Goal: Task Accomplishment & Management: Complete application form

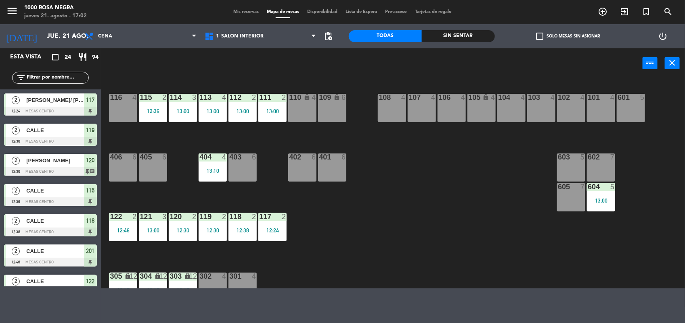
drag, startPoint x: 547, startPoint y: 2, endPoint x: 427, endPoint y: 168, distance: 205.4
click at [427, 168] on div "116 4 115 2 12:36 114 3 13:00 113 4 13:00 112 2 13:00 111 2 13:00 110 lock 4 10…" at bounding box center [396, 184] width 577 height 209
click at [161, 115] on div "115 2 12:36" at bounding box center [153, 108] width 28 height 28
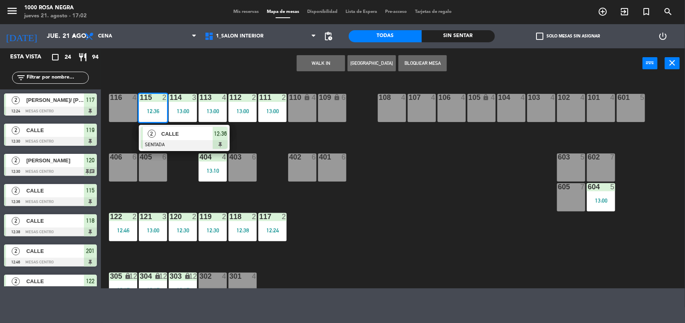
click at [188, 141] on div at bounding box center [184, 144] width 87 height 9
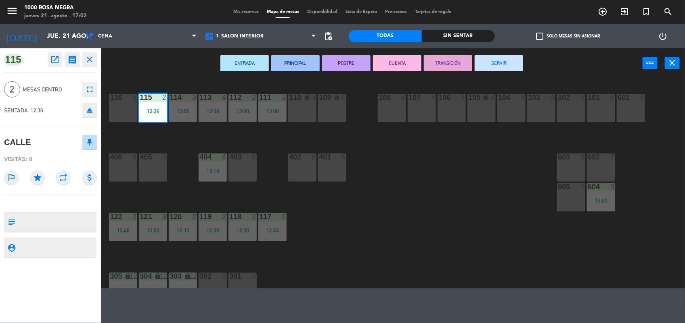
click at [503, 58] on button "SERVIR" at bounding box center [498, 63] width 48 height 16
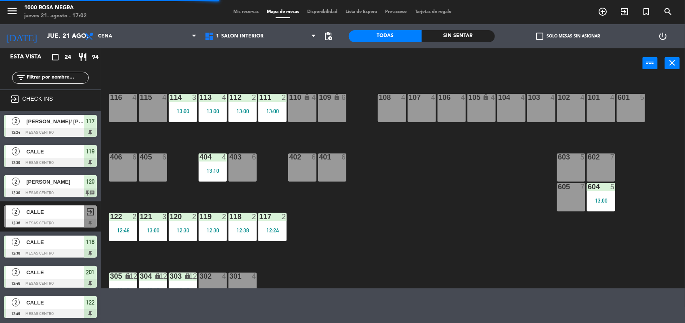
click at [192, 105] on div "114 3 13:00" at bounding box center [183, 108] width 28 height 28
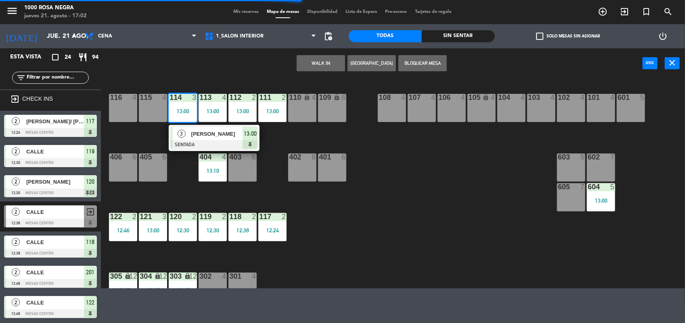
click at [218, 135] on span "[PERSON_NAME]" at bounding box center [217, 134] width 52 height 8
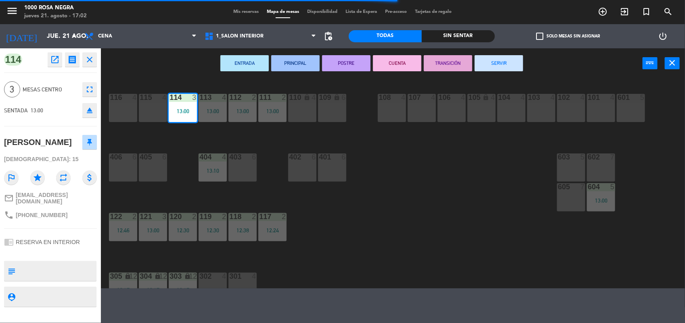
click at [516, 61] on button "SERVIR" at bounding box center [498, 63] width 48 height 16
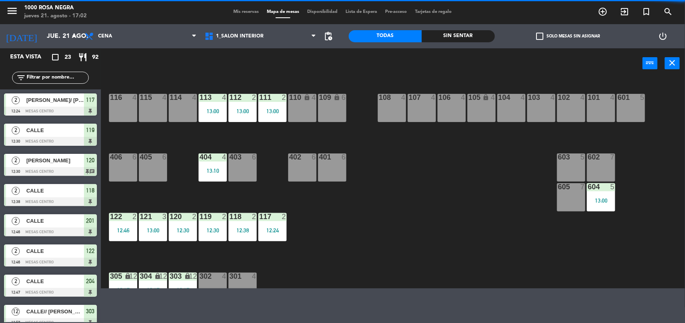
click at [608, 195] on div "604 5 13:00" at bounding box center [600, 198] width 28 height 28
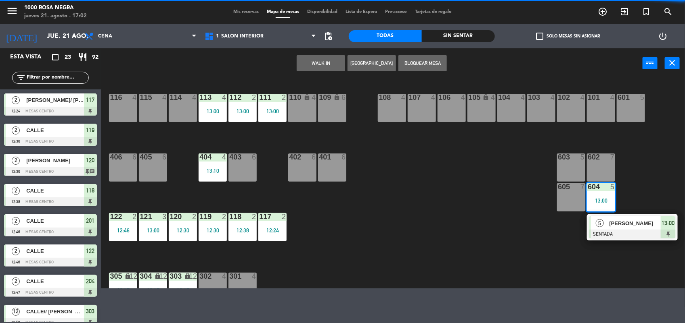
click at [608, 230] on div at bounding box center [632, 234] width 87 height 9
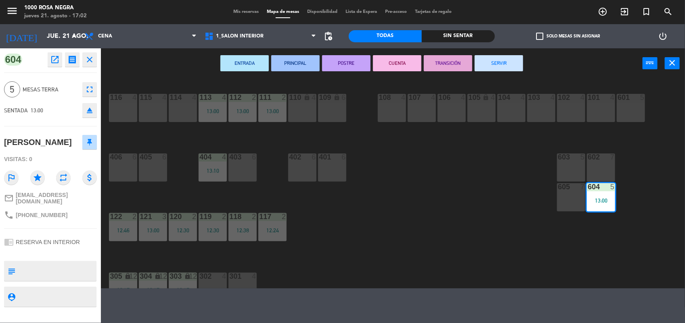
click at [505, 66] on button "SERVIR" at bounding box center [498, 63] width 48 height 16
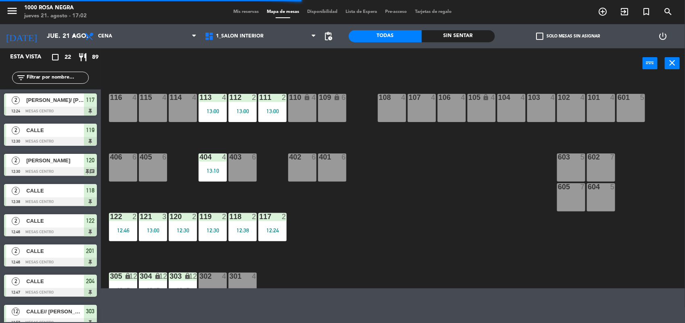
click at [273, 110] on div "13:00" at bounding box center [272, 112] width 28 height 6
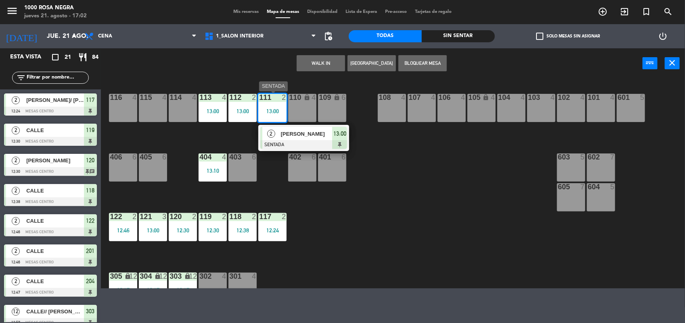
click at [283, 136] on span "[PERSON_NAME]" at bounding box center [307, 134] width 52 height 8
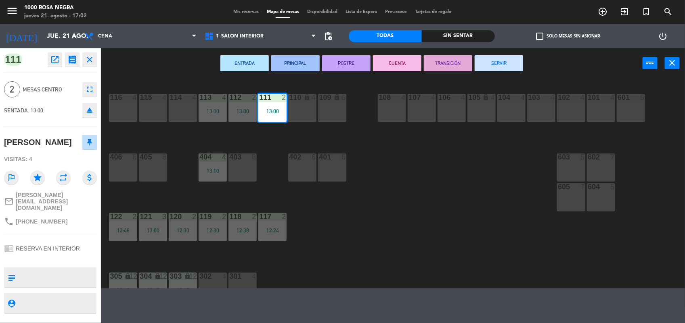
click at [507, 62] on button "SERVIR" at bounding box center [498, 63] width 48 height 16
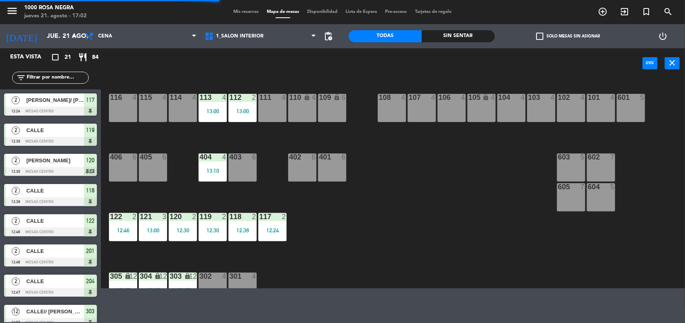
click at [244, 114] on div "13:00" at bounding box center [242, 112] width 28 height 6
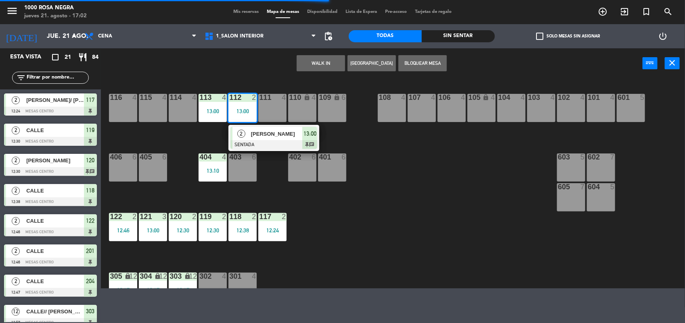
click at [273, 138] on span "[PERSON_NAME]" at bounding box center [277, 134] width 52 height 8
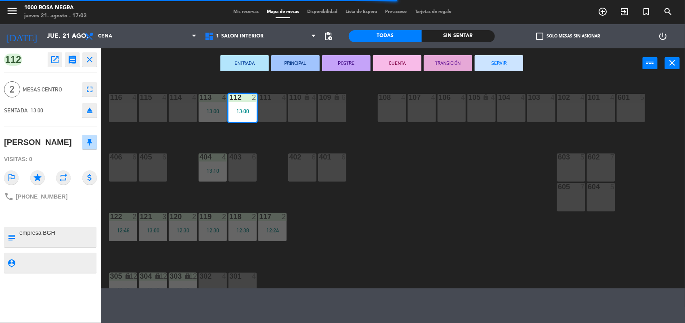
click at [507, 65] on button "SERVIR" at bounding box center [498, 63] width 48 height 16
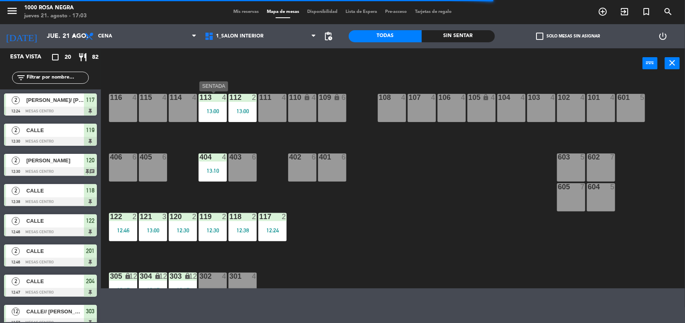
click at [221, 113] on div "13:00" at bounding box center [212, 112] width 28 height 6
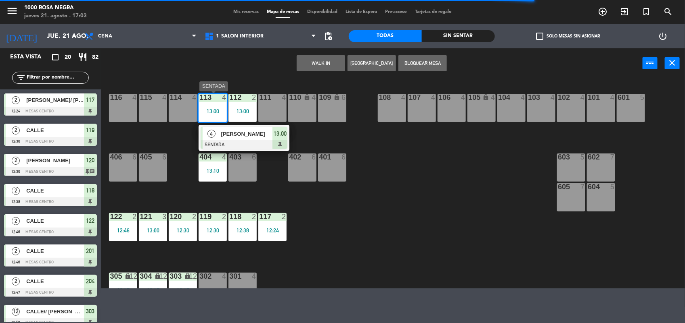
click at [246, 138] on span "[PERSON_NAME]" at bounding box center [247, 134] width 52 height 8
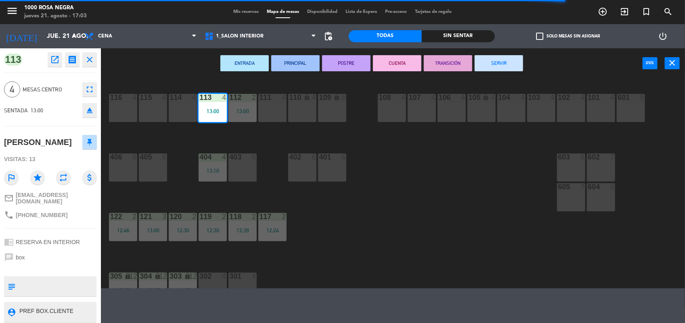
click at [511, 61] on button "SERVIR" at bounding box center [498, 63] width 48 height 16
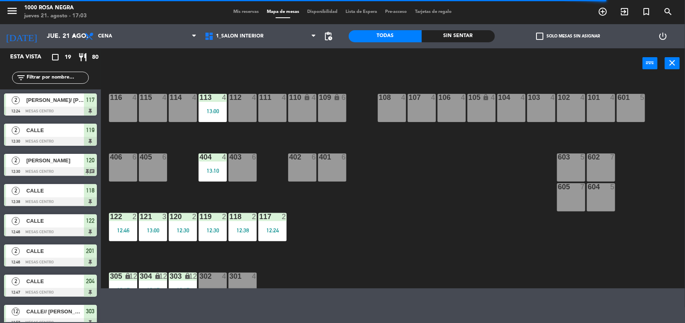
click at [215, 123] on div "116 4 115 4 114 4 113 4 13:00 112 4 111 4 110 lock 4 109 lock 6 108 4 107 4 106…" at bounding box center [396, 184] width 577 height 209
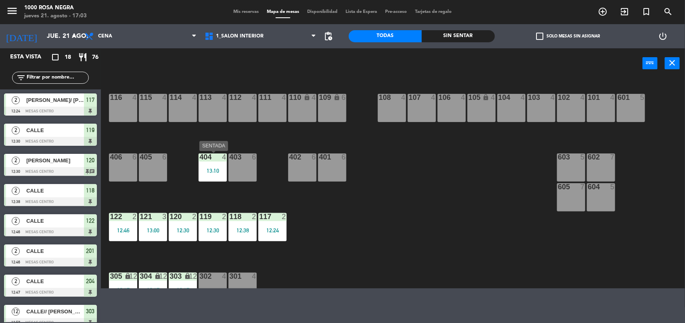
click at [215, 164] on div "404 4 13:10" at bounding box center [212, 168] width 28 height 28
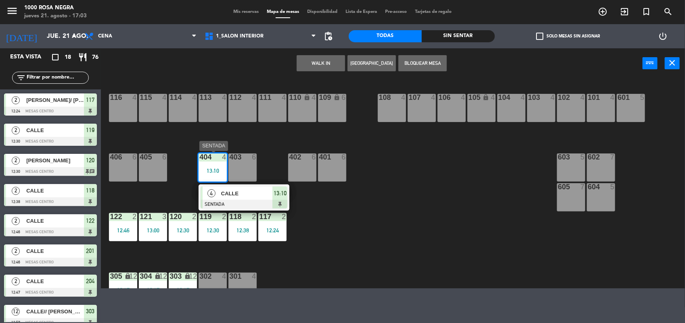
click at [242, 194] on span "CALLE" at bounding box center [247, 194] width 52 height 8
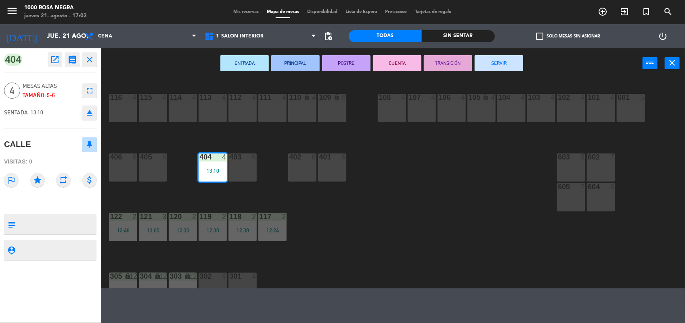
click at [489, 60] on button "SERVIR" at bounding box center [498, 63] width 48 height 16
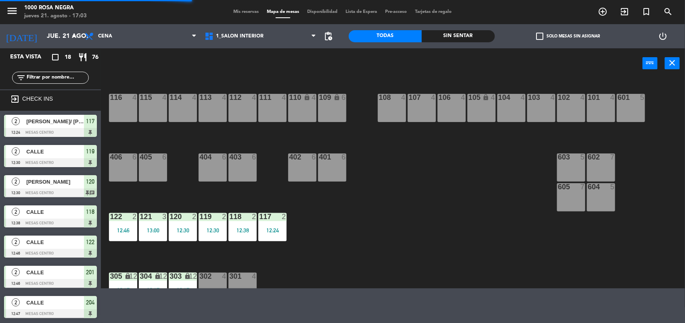
scroll to position [132, 0]
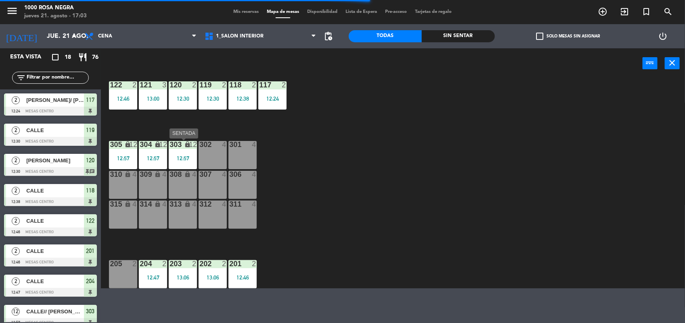
click at [188, 162] on div "303 lock 12 12:57" at bounding box center [183, 155] width 28 height 28
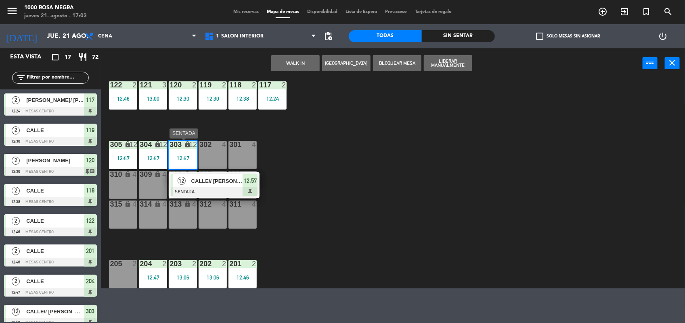
click at [240, 186] on div "CALLE// [PERSON_NAME]" at bounding box center [216, 181] width 52 height 13
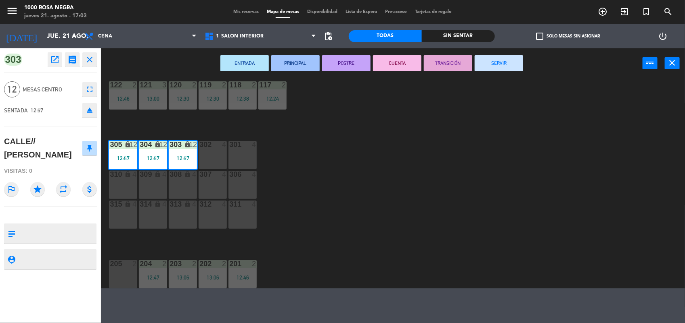
click at [513, 61] on button "SERVIR" at bounding box center [498, 63] width 48 height 16
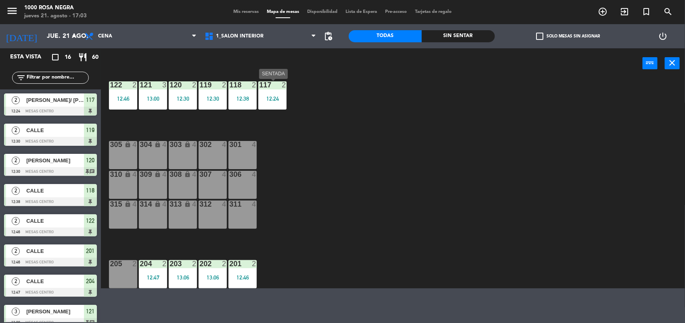
click at [276, 99] on div "12:24" at bounding box center [272, 99] width 28 height 6
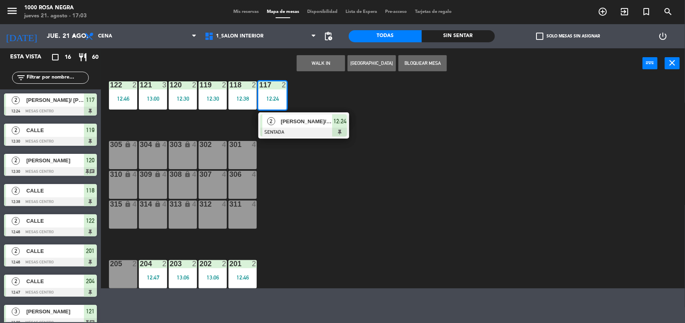
click at [293, 128] on div at bounding box center [303, 132] width 87 height 9
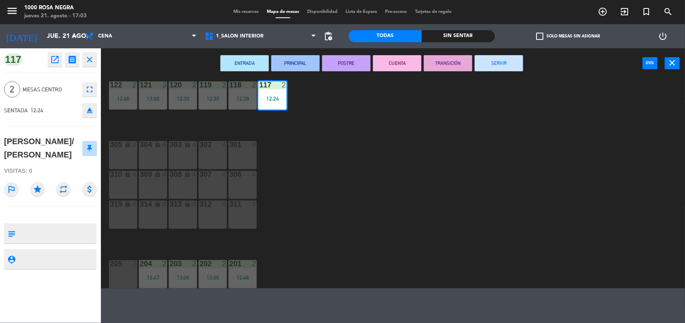
click at [509, 63] on button "SERVIR" at bounding box center [498, 63] width 48 height 16
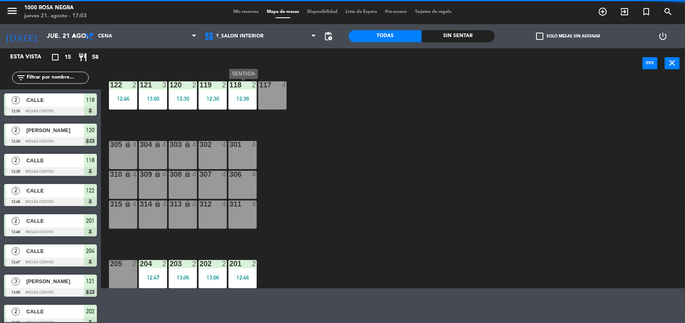
click at [246, 99] on div "12:38" at bounding box center [242, 99] width 28 height 6
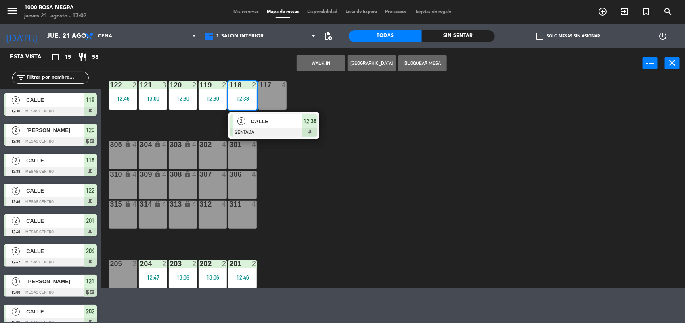
click at [263, 128] on div at bounding box center [273, 132] width 87 height 9
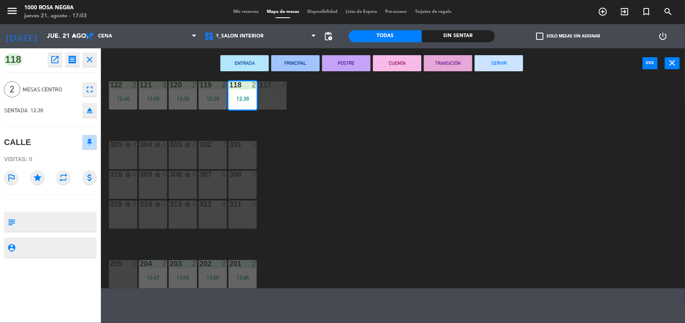
click at [513, 67] on button "SERVIR" at bounding box center [498, 63] width 48 height 16
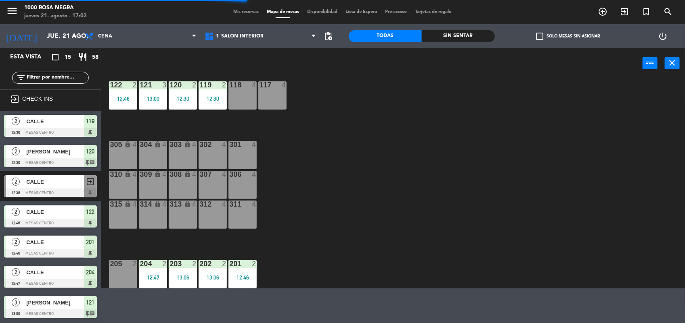
click at [216, 97] on div "12:30" at bounding box center [212, 99] width 28 height 6
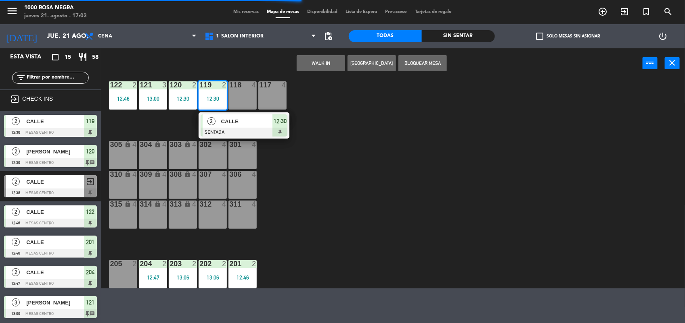
click at [233, 119] on span "CALLE" at bounding box center [247, 121] width 52 height 8
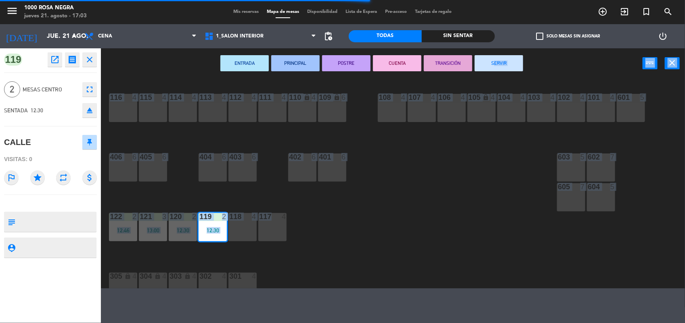
drag, startPoint x: 233, startPoint y: 119, endPoint x: 494, endPoint y: 73, distance: 265.5
click at [494, 73] on div "ENTRADA PRINCIPAL POSTRE CUENTA TRANSICIÓN SERVIR power_input close 116 4 115 4…" at bounding box center [342, 168] width 685 height 240
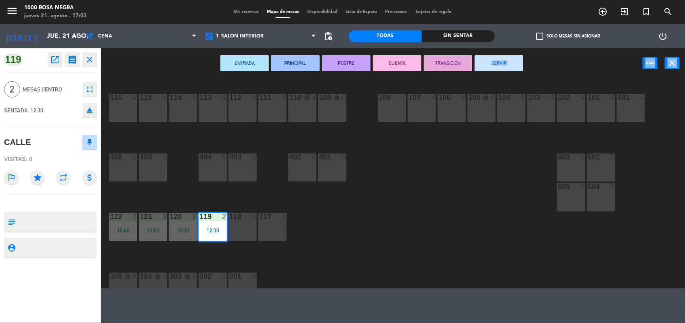
drag, startPoint x: 494, startPoint y: 73, endPoint x: 484, endPoint y: 62, distance: 15.1
click at [484, 62] on button "SERVIR" at bounding box center [498, 63] width 48 height 16
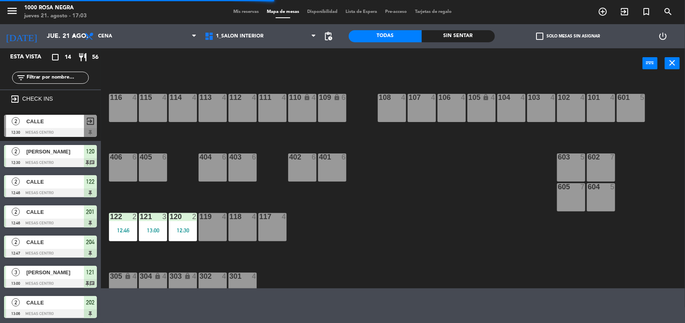
click at [184, 214] on div at bounding box center [182, 216] width 13 height 7
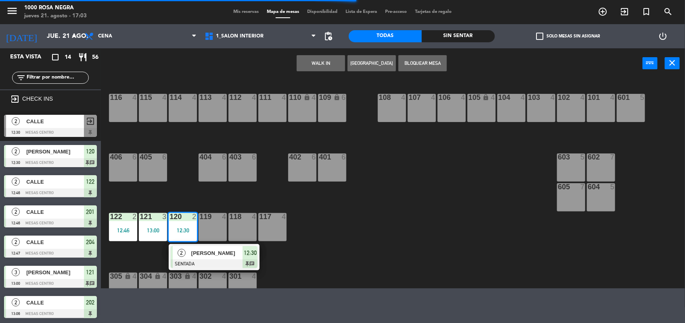
click at [226, 263] on div at bounding box center [214, 264] width 87 height 9
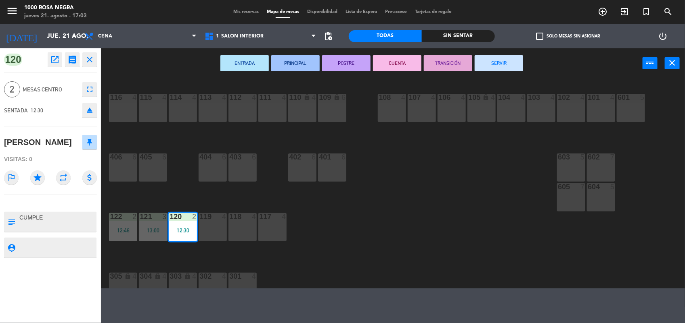
click at [499, 63] on button "SERVIR" at bounding box center [498, 63] width 48 height 16
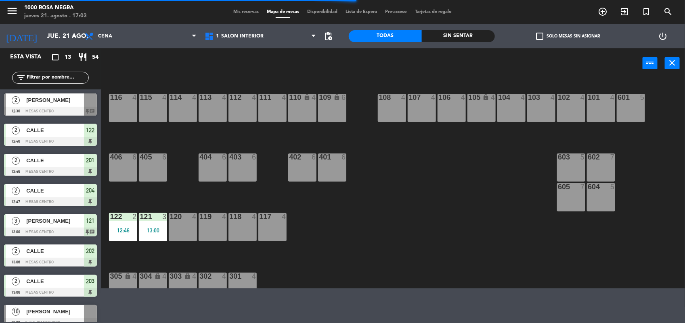
scroll to position [132, 0]
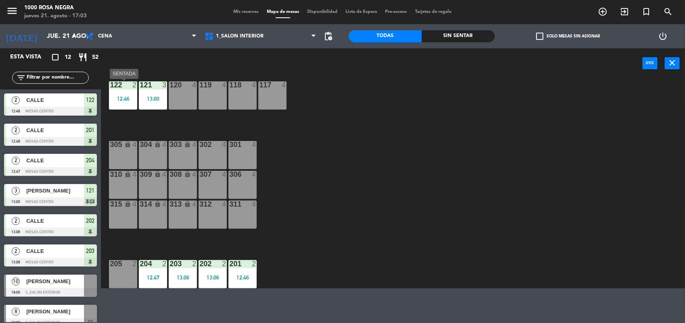
click at [125, 101] on div "12:46" at bounding box center [123, 99] width 28 height 6
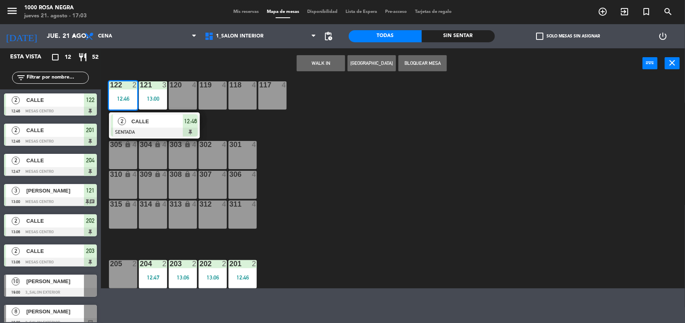
click at [152, 132] on div at bounding box center [154, 132] width 87 height 9
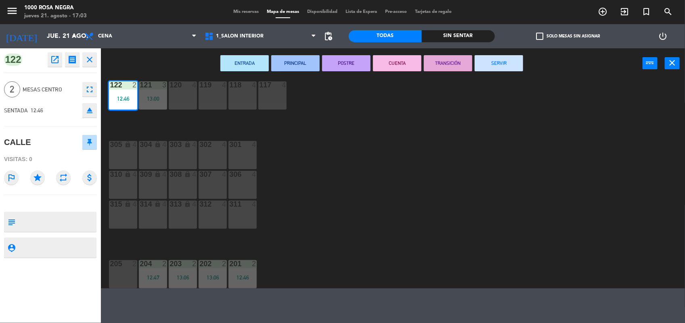
click at [507, 63] on button "SERVIR" at bounding box center [498, 63] width 48 height 16
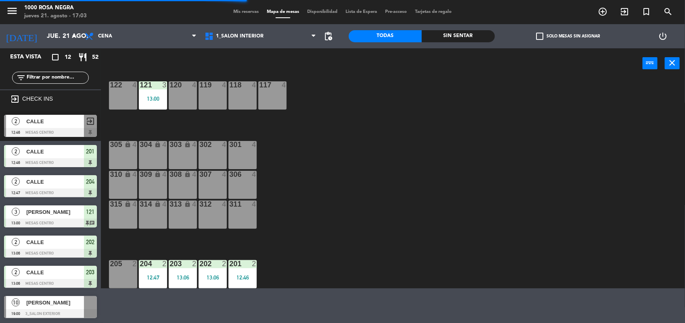
click at [164, 89] on div "121 3" at bounding box center [153, 85] width 28 height 8
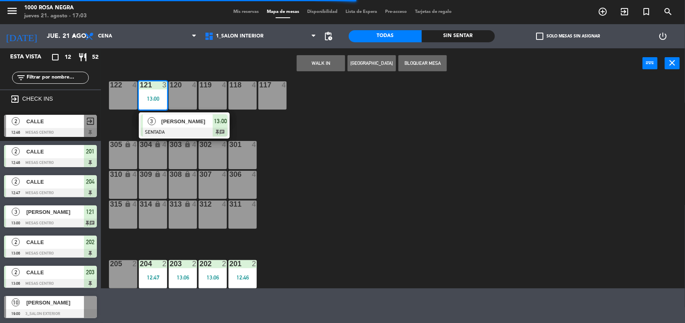
click at [184, 129] on div at bounding box center [184, 132] width 87 height 9
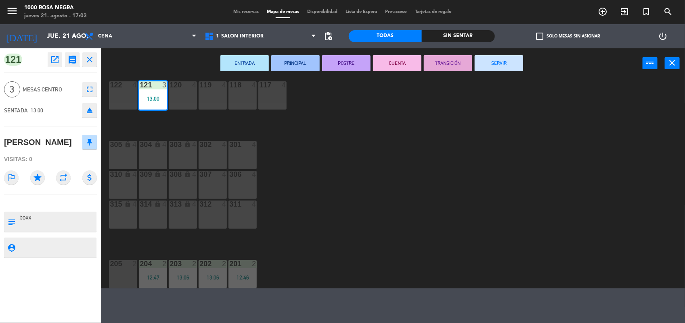
click at [511, 63] on button "SERVIR" at bounding box center [498, 63] width 48 height 16
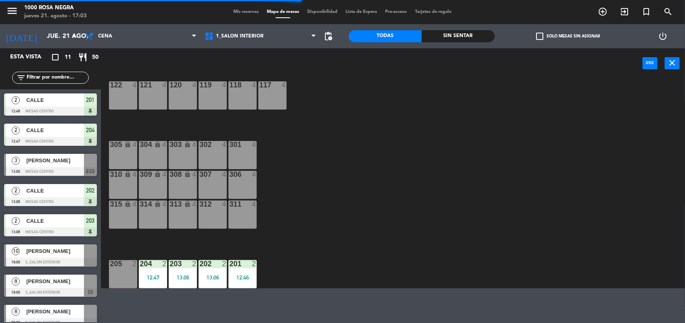
click at [240, 272] on div "201 2 12:46" at bounding box center [242, 275] width 28 height 28
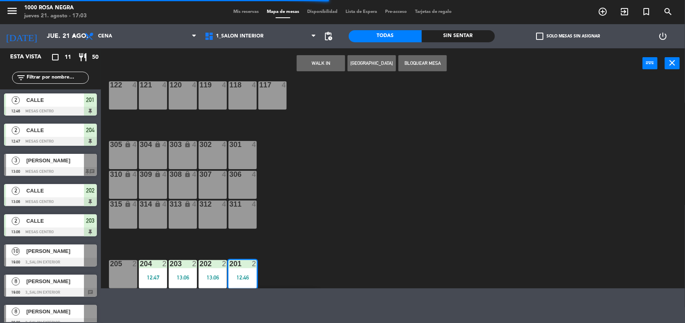
scroll to position [161, 0]
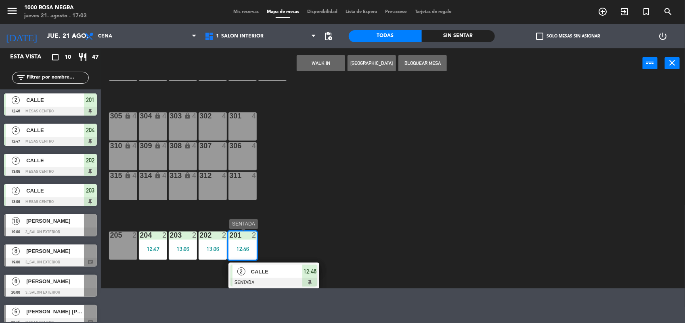
click at [257, 272] on span "CALLE" at bounding box center [277, 272] width 52 height 8
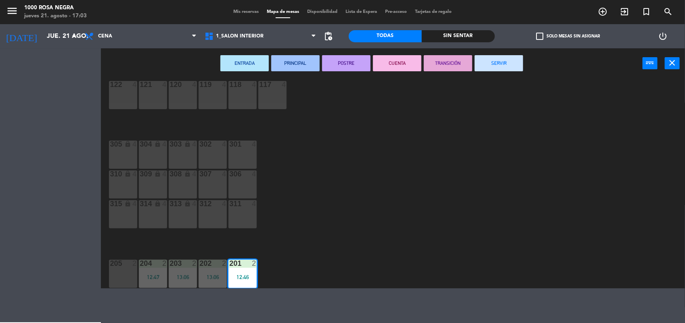
scroll to position [132, 0]
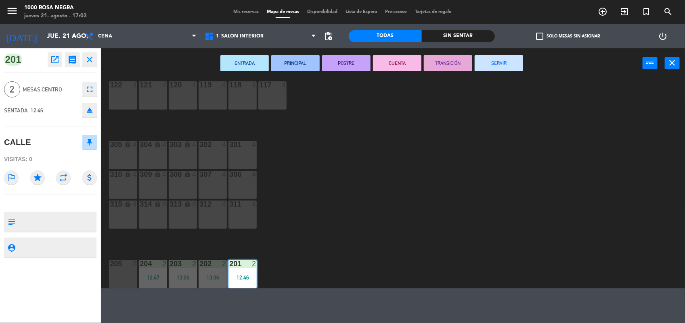
click at [504, 63] on button "SERVIR" at bounding box center [498, 63] width 48 height 16
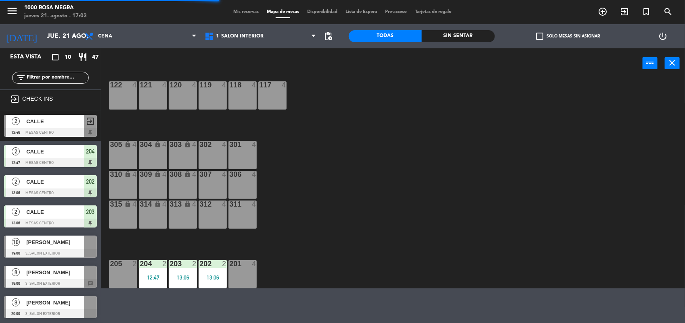
click at [219, 264] on div at bounding box center [212, 264] width 13 height 7
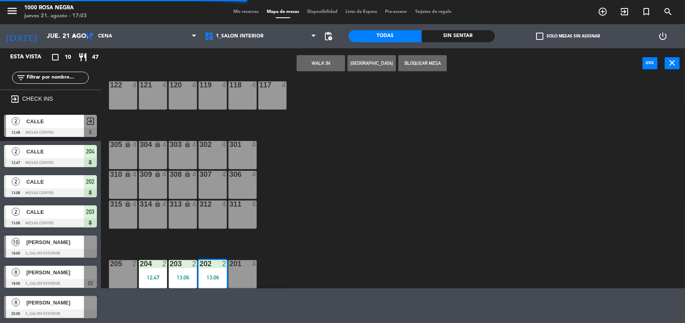
scroll to position [161, 0]
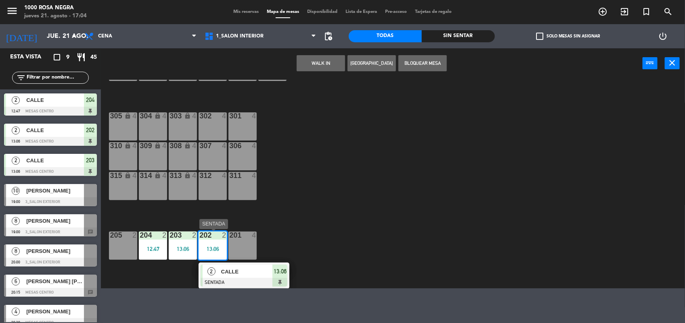
click at [257, 281] on div at bounding box center [243, 282] width 87 height 9
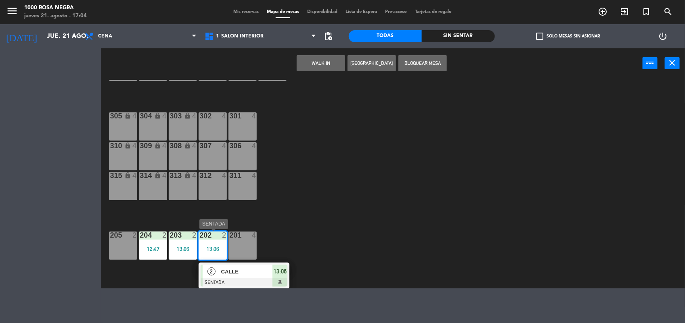
scroll to position [132, 0]
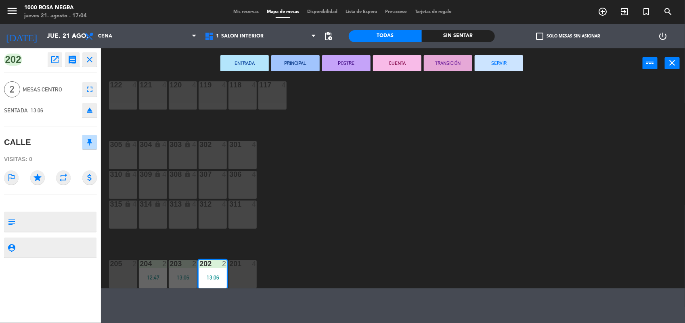
click at [518, 60] on button "SERVIR" at bounding box center [498, 63] width 48 height 16
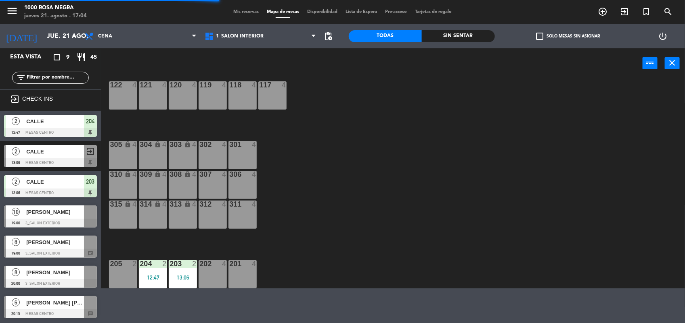
click at [179, 275] on div "13:06" at bounding box center [183, 278] width 28 height 6
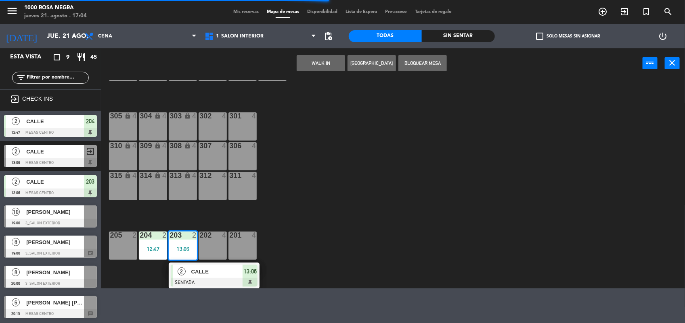
click at [179, 275] on span "2" at bounding box center [181, 272] width 8 height 8
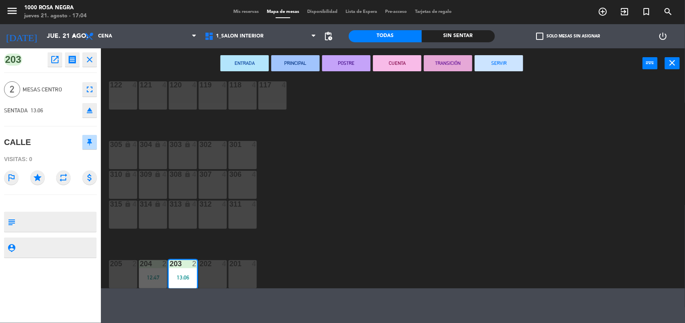
click at [497, 61] on button "SERVIR" at bounding box center [498, 63] width 48 height 16
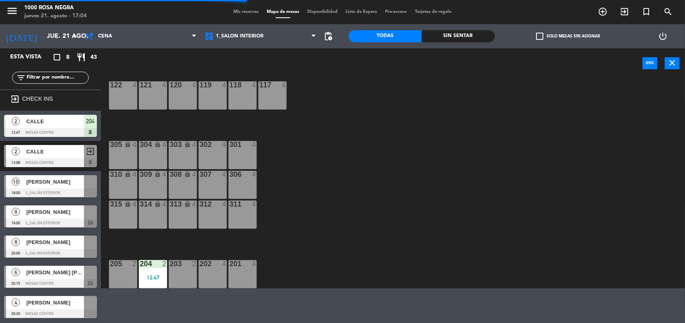
click at [146, 272] on div "204 2 12:47" at bounding box center [153, 275] width 28 height 28
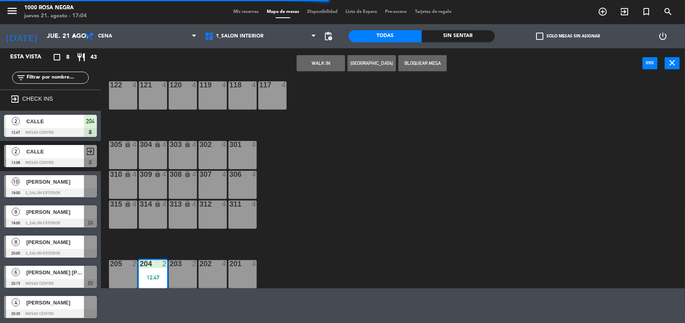
scroll to position [161, 0]
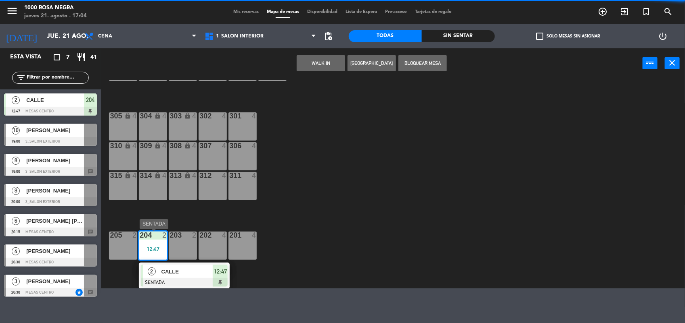
click at [196, 280] on div at bounding box center [184, 282] width 87 height 9
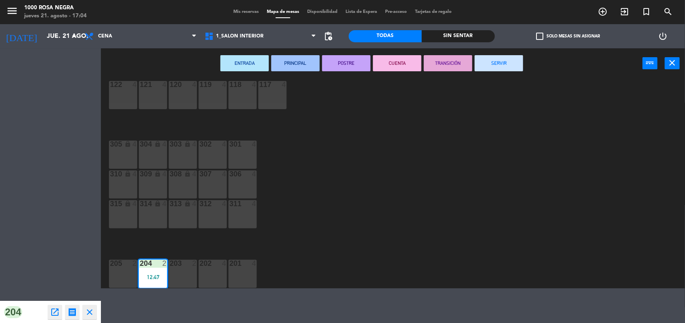
scroll to position [132, 0]
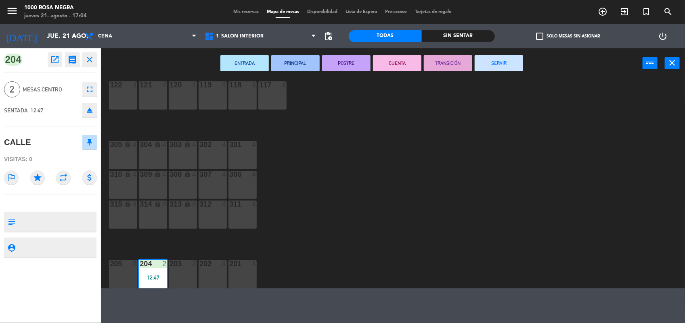
click at [508, 63] on button "SERVIR" at bounding box center [498, 63] width 48 height 16
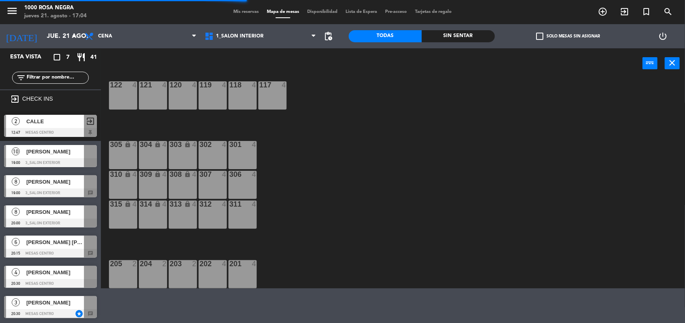
click at [543, 35] on span "check_box_outline_blank" at bounding box center [539, 36] width 7 height 7
click at [568, 36] on input "check_box_outline_blank Solo mesas sin asignar" at bounding box center [568, 36] width 0 height 0
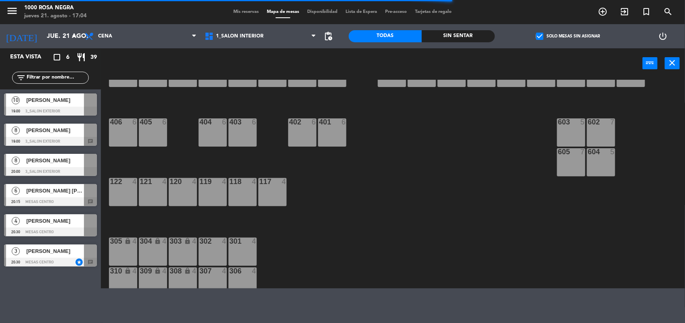
scroll to position [0, 0]
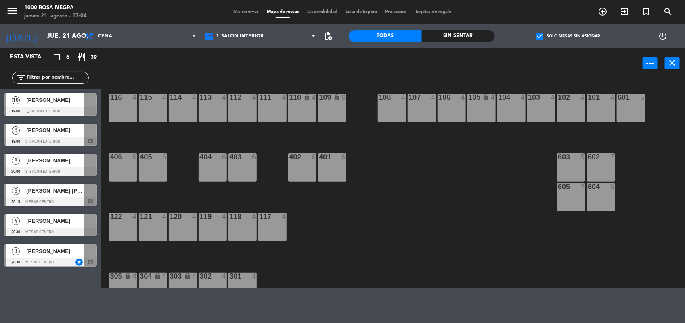
click at [61, 172] on div at bounding box center [50, 171] width 93 height 9
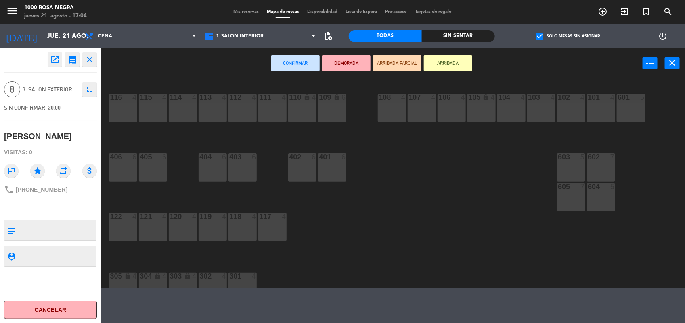
click at [606, 154] on div at bounding box center [600, 157] width 13 height 7
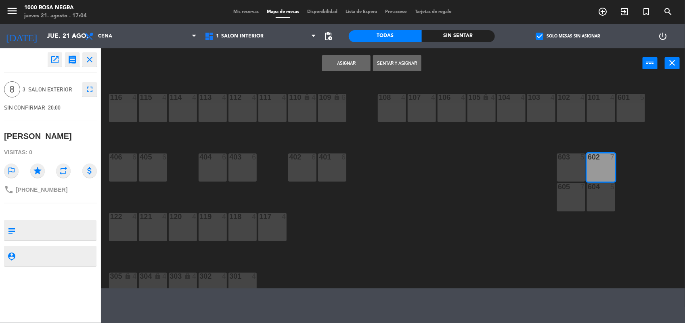
click at [355, 60] on button "Asignar" at bounding box center [346, 63] width 48 height 16
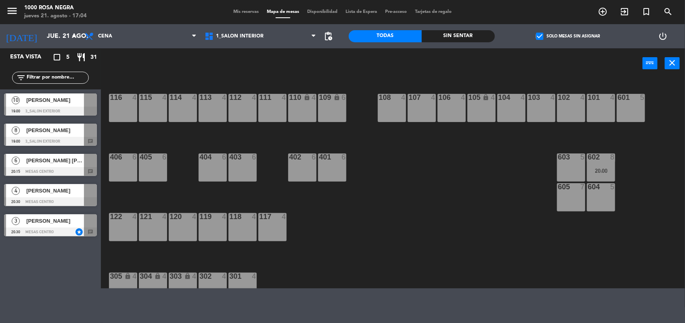
click at [69, 174] on div at bounding box center [50, 171] width 93 height 9
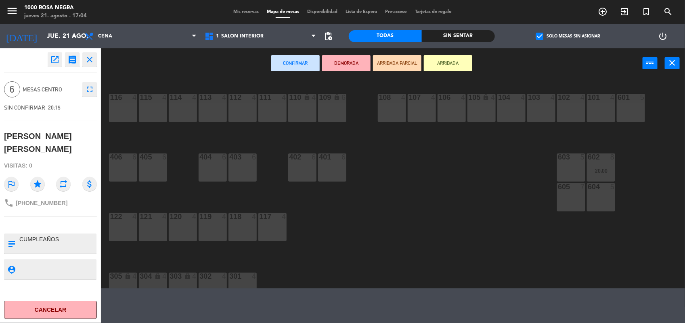
click at [91, 61] on icon "close" at bounding box center [90, 60] width 10 height 10
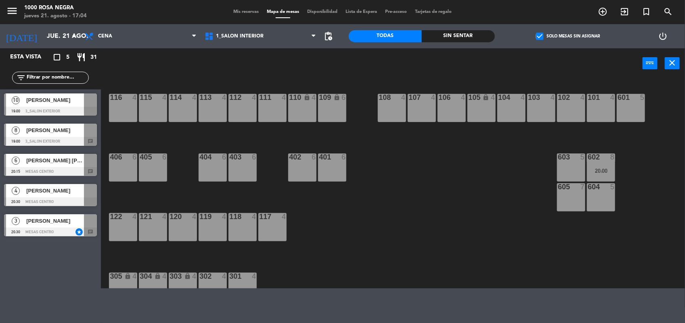
click at [85, 235] on div at bounding box center [50, 232] width 93 height 9
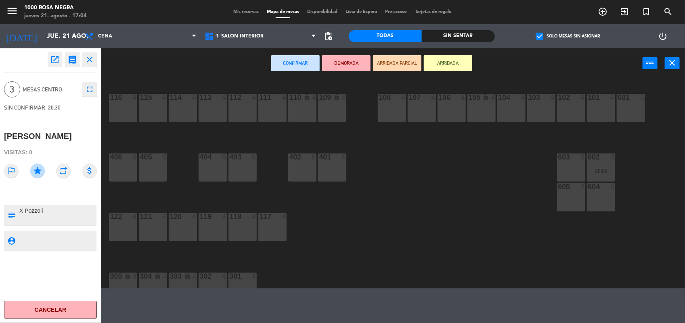
click at [511, 113] on div "104 4" at bounding box center [511, 108] width 28 height 28
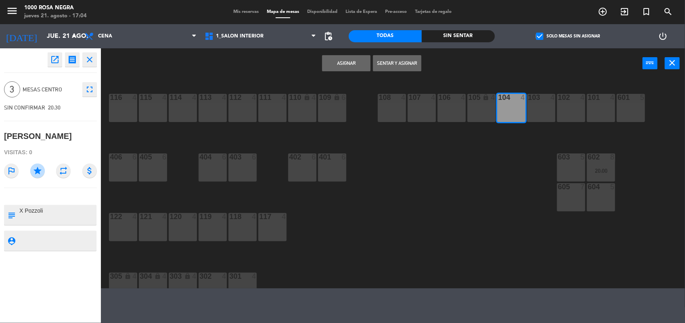
click at [354, 67] on button "Asignar" at bounding box center [346, 63] width 48 height 16
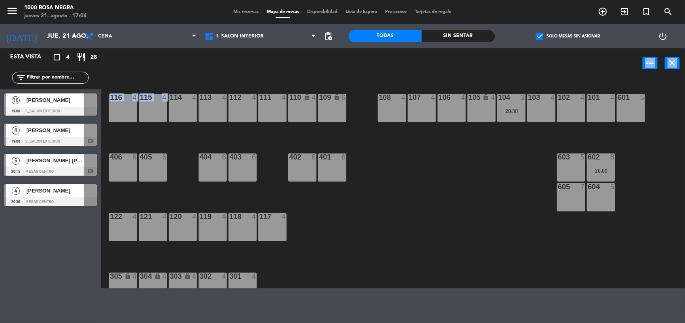
drag, startPoint x: 354, startPoint y: 67, endPoint x: 140, endPoint y: 127, distance: 222.1
click at [140, 127] on div "power_input close 116 4 115 4 114 4 113 4 112 4 111 4 110 lock 4 109 lock 6 108…" at bounding box center [342, 168] width 685 height 240
click at [62, 195] on span "[PERSON_NAME]" at bounding box center [55, 191] width 58 height 8
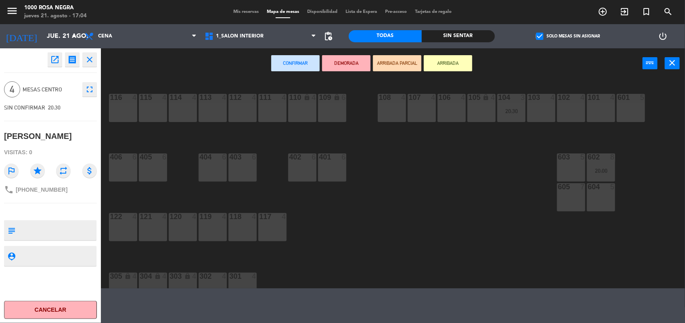
click at [277, 106] on div "111 4" at bounding box center [272, 108] width 28 height 28
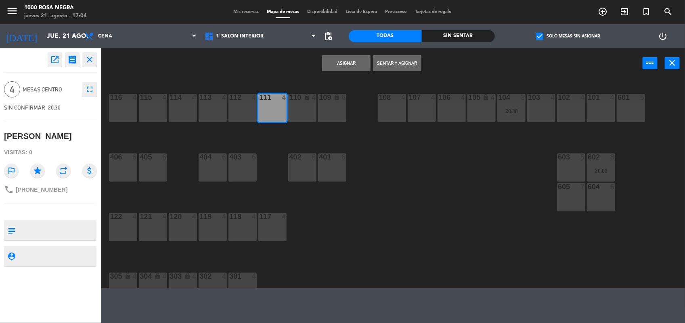
click at [349, 61] on button "Asignar" at bounding box center [346, 63] width 48 height 16
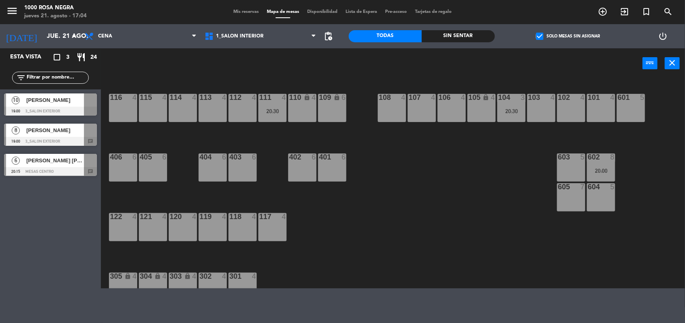
click at [52, 162] on span "[PERSON_NAME] [PERSON_NAME]" at bounding box center [55, 161] width 58 height 8
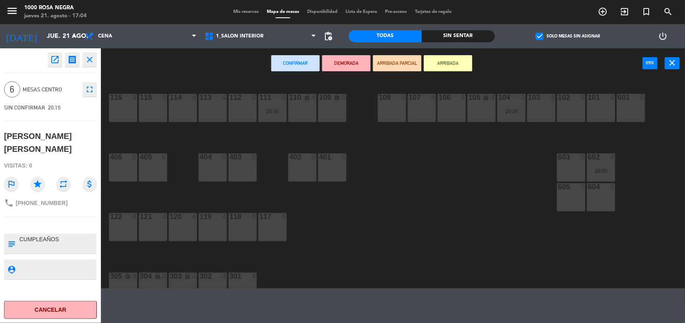
click at [575, 194] on div "605 7" at bounding box center [571, 198] width 28 height 28
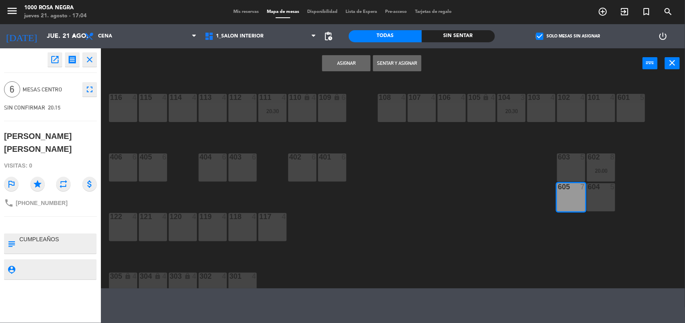
click at [347, 58] on button "Asignar" at bounding box center [346, 63] width 48 height 16
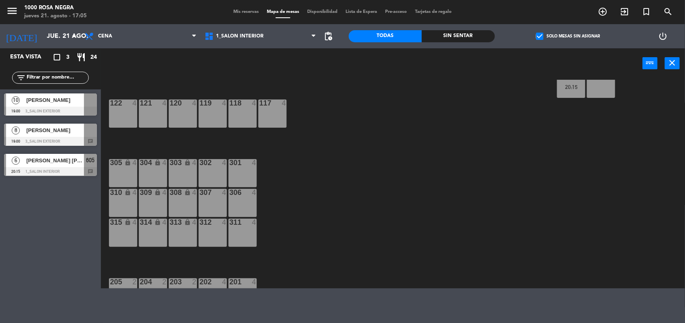
scroll to position [115, 0]
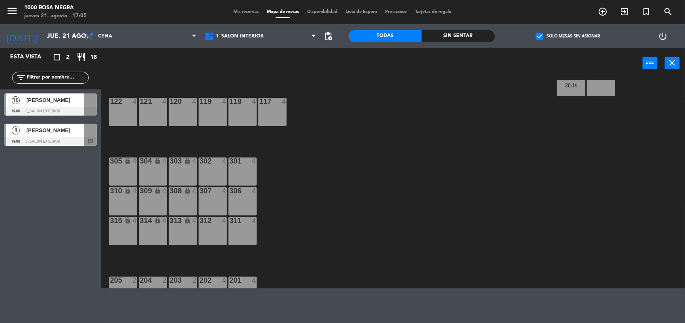
click at [88, 108] on div at bounding box center [50, 111] width 93 height 9
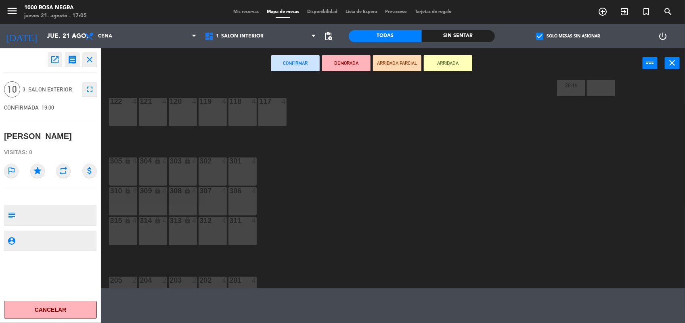
click at [242, 171] on div "301 4" at bounding box center [242, 172] width 28 height 28
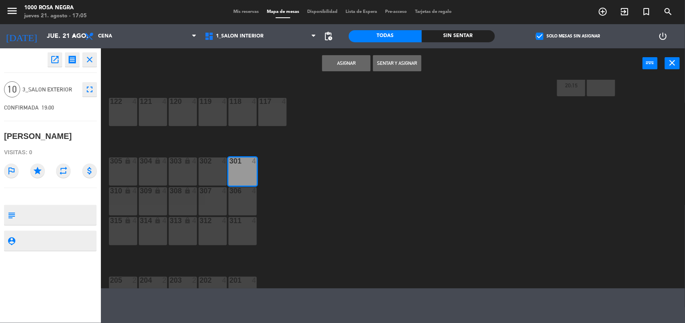
click at [207, 171] on div "302 4" at bounding box center [212, 172] width 28 height 28
click at [356, 62] on button "Asignar" at bounding box center [346, 63] width 48 height 16
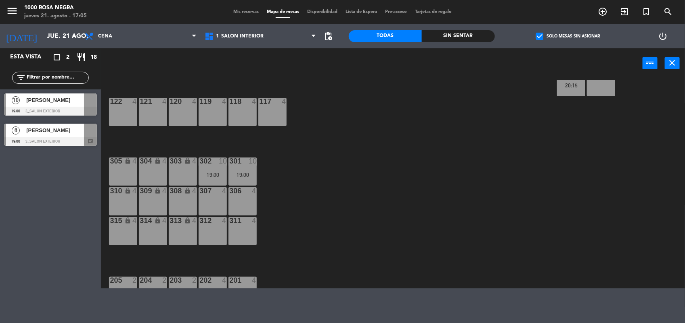
click at [75, 134] on span "[PERSON_NAME]" at bounding box center [55, 130] width 58 height 8
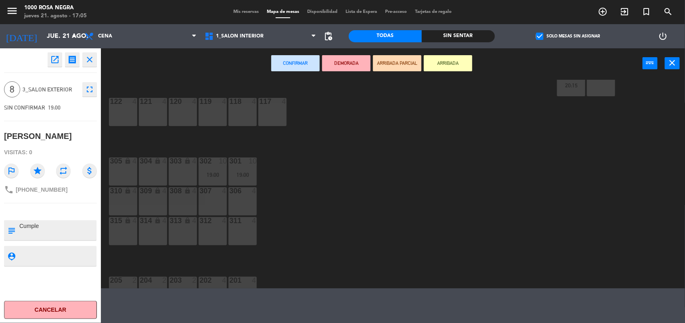
click at [128, 203] on div "310 lock 4" at bounding box center [123, 202] width 28 height 28
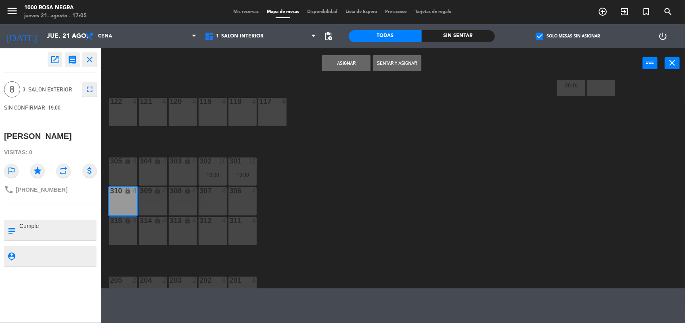
click at [154, 205] on div "309 lock 4" at bounding box center [153, 202] width 28 height 28
click at [360, 63] on button "Asignar" at bounding box center [346, 63] width 48 height 16
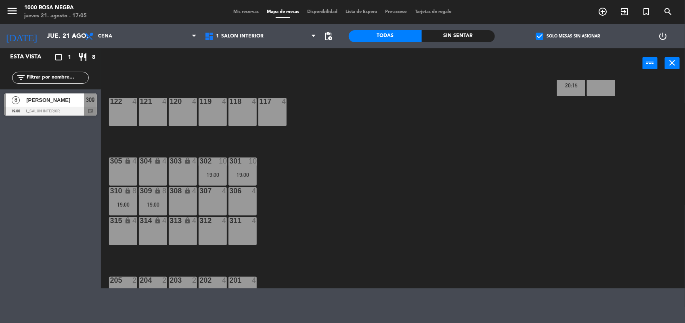
click at [537, 38] on span "check_box" at bounding box center [539, 36] width 7 height 7
click at [568, 36] on input "check_box Solo mesas sin asignar" at bounding box center [568, 36] width 0 height 0
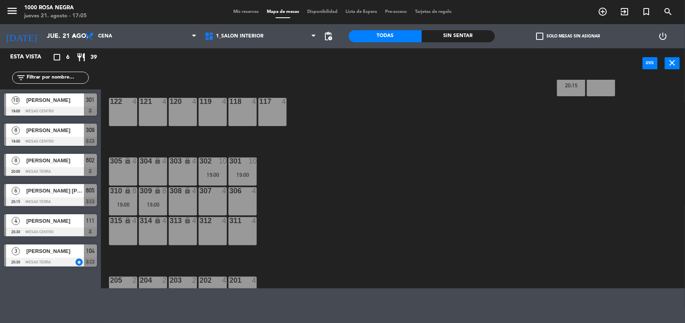
click at [244, 13] on span "Mis reservas" at bounding box center [245, 12] width 33 height 4
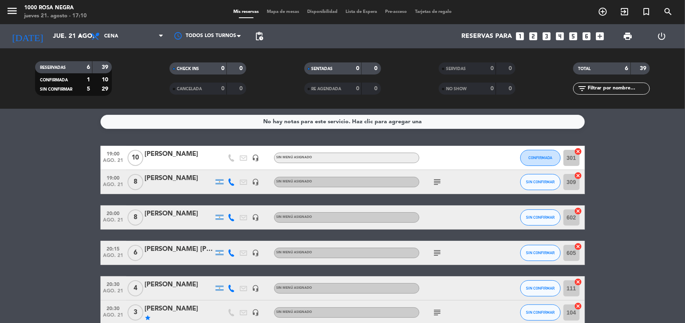
click at [608, 247] on bookings-row "19:00 ago. 21 10 [PERSON_NAME] headset_mic Sin menú asignado CONFIRMADA 301 can…" at bounding box center [342, 235] width 685 height 179
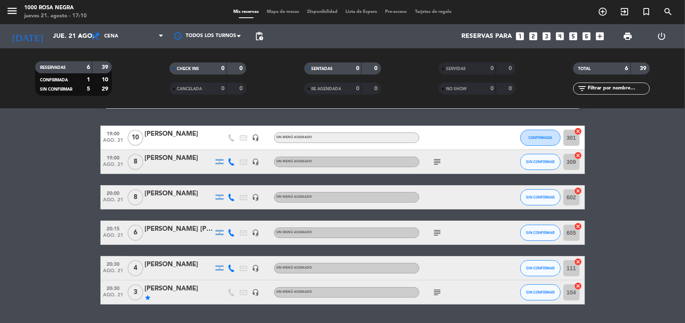
scroll to position [40, 0]
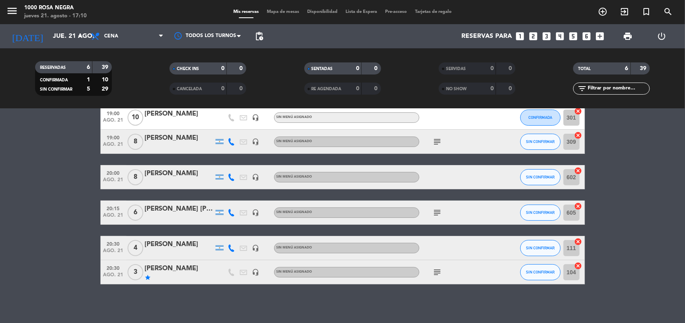
click at [280, 12] on span "Mapa de mesas" at bounding box center [283, 12] width 40 height 4
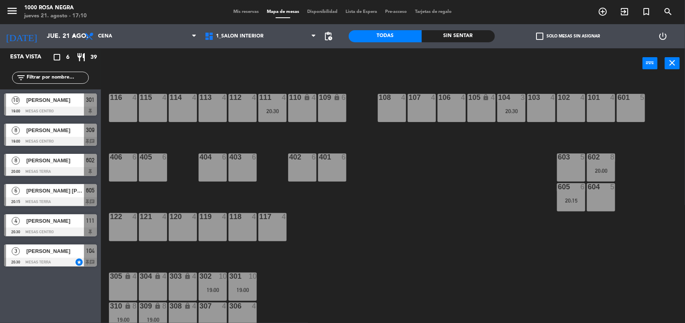
click at [410, 231] on div "116 4 115 4 114 4 113 4 112 4 111 4 20:30 110 lock 4 109 lock 6 108 4 107 4 106…" at bounding box center [396, 202] width 577 height 245
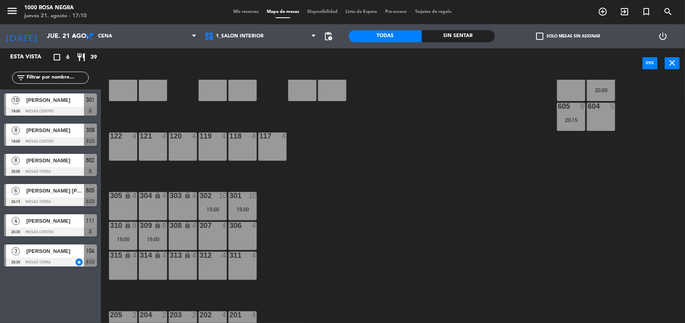
scroll to position [96, 0]
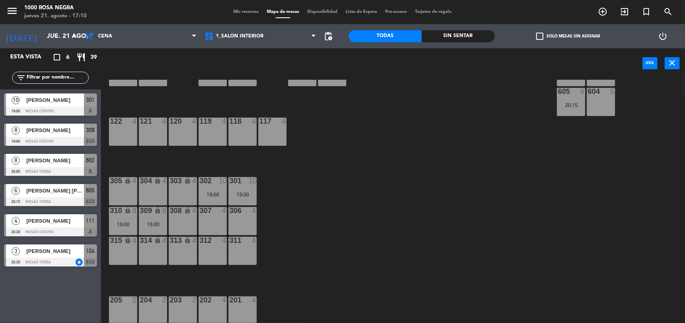
click at [237, 8] on div "Mis reservas Mapa de mesas Disponibilidad Lista de Espera Pre-acceso Tarjetas d…" at bounding box center [342, 11] width 226 height 7
click at [237, 10] on span "Mis reservas" at bounding box center [245, 12] width 33 height 4
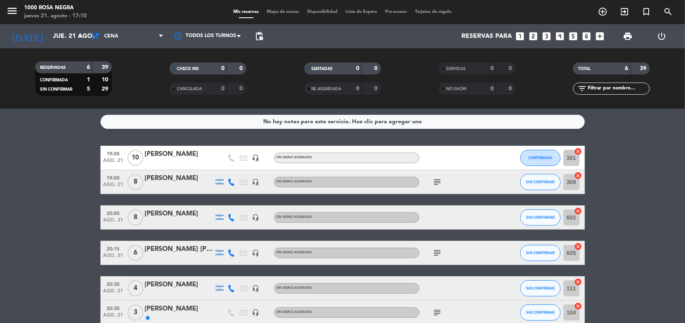
click at [608, 182] on bookings-row "19:00 ago. 21 10 [PERSON_NAME] headset_mic Sin menú asignado CONFIRMADA 301 can…" at bounding box center [342, 235] width 685 height 179
click at [608, 189] on bookings-row "19:00 ago. 21 10 [PERSON_NAME] headset_mic Sin menú asignado CONFIRMADA 301 can…" at bounding box center [342, 235] width 685 height 179
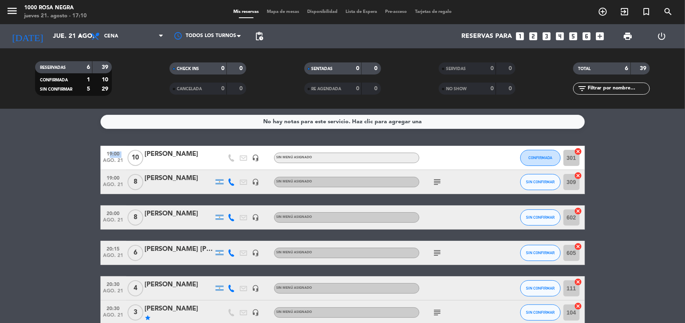
click at [608, 189] on bookings-row "19:00 ago. 21 10 [PERSON_NAME] headset_mic Sin menú asignado CONFIRMADA 301 can…" at bounding box center [342, 235] width 685 height 179
drag, startPoint x: 646, startPoint y: 189, endPoint x: 630, endPoint y: 190, distance: 16.6
click at [608, 190] on bookings-row "19:00 ago. 21 10 [PERSON_NAME] headset_mic Sin menú asignado CONFIRMADA 301 can…" at bounding box center [342, 235] width 685 height 179
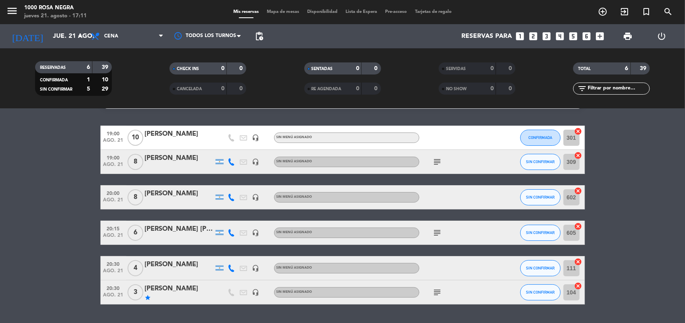
click at [433, 162] on icon "subject" at bounding box center [437, 162] width 10 height 10
click at [608, 204] on bookings-row "19:00 ago. 21 10 [PERSON_NAME] headset_mic Sin menú asignado CONFIRMADA 301 can…" at bounding box center [342, 215] width 685 height 179
click at [436, 163] on icon "subject" at bounding box center [437, 162] width 10 height 10
click at [466, 161] on div "subject Cumple" at bounding box center [455, 162] width 73 height 24
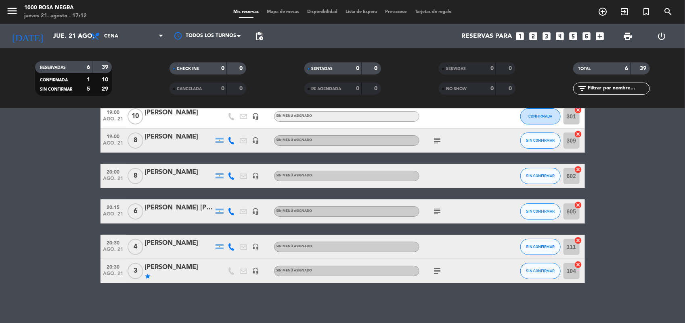
scroll to position [21, 0]
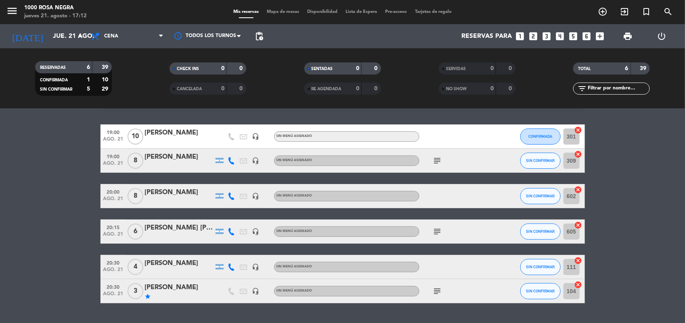
click at [436, 287] on icon "subject" at bounding box center [437, 292] width 10 height 10
click at [608, 268] on bookings-row "19:00 ago. 21 10 [PERSON_NAME] headset_mic Sin menú asignado CONFIRMADA 301 can…" at bounding box center [342, 214] width 685 height 179
click at [438, 236] on div "subject" at bounding box center [455, 232] width 73 height 24
click at [438, 233] on icon "subject" at bounding box center [437, 232] width 10 height 10
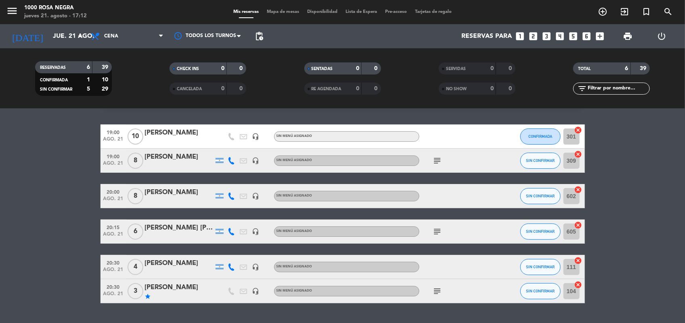
click at [452, 161] on div "subject" at bounding box center [455, 161] width 73 height 24
click at [608, 242] on bookings-row "19:00 ago. 21 10 [PERSON_NAME] headset_mic Sin menú asignado CONFIRMADA 301 can…" at bounding box center [342, 214] width 685 height 179
click at [576, 33] on icon "looks_5" at bounding box center [573, 36] width 10 height 10
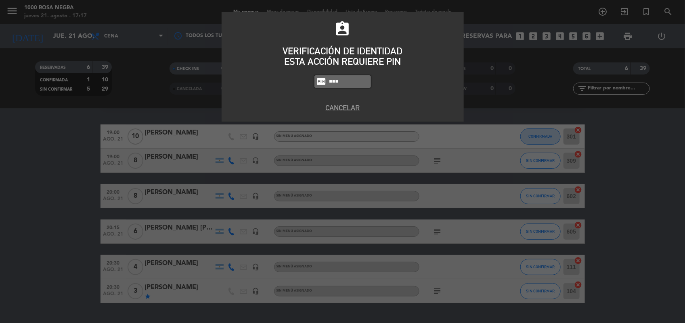
type input "0082"
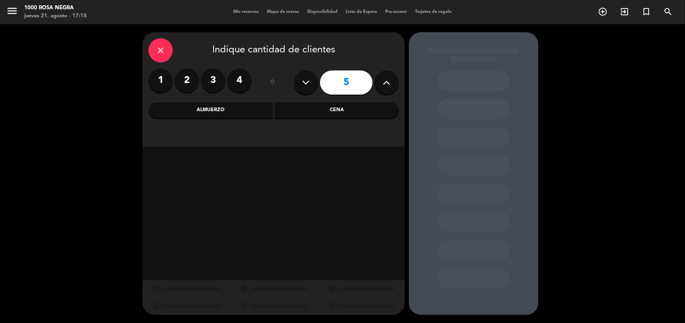
click at [361, 110] on div "Cena" at bounding box center [337, 110] width 124 height 16
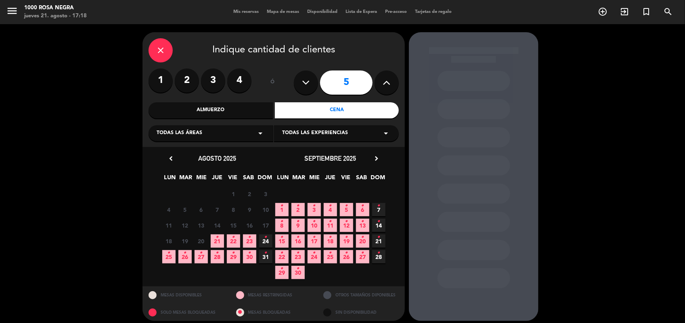
click at [218, 241] on icon "•" at bounding box center [217, 237] width 3 height 13
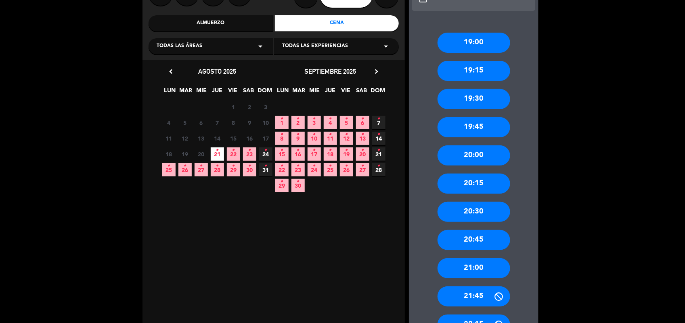
scroll to position [88, 0]
click at [487, 205] on div "20:30" at bounding box center [473, 212] width 73 height 20
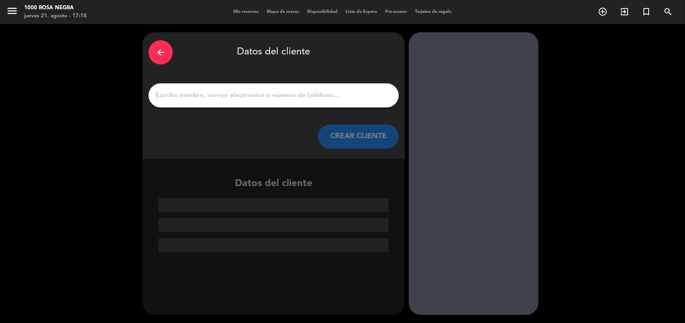
scroll to position [0, 0]
click at [330, 96] on input "1" at bounding box center [273, 95] width 238 height 11
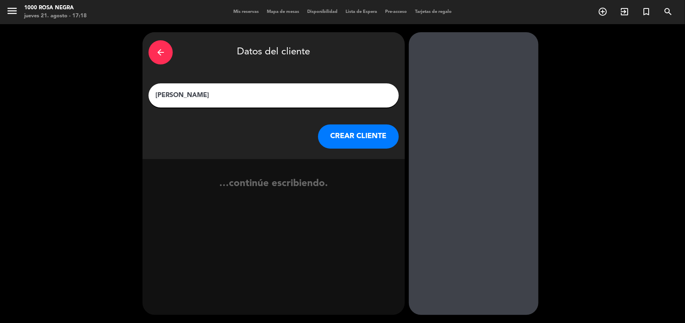
type input "[PERSON_NAME]"
click at [347, 145] on button "CREAR CLIENTE" at bounding box center [358, 137] width 81 height 24
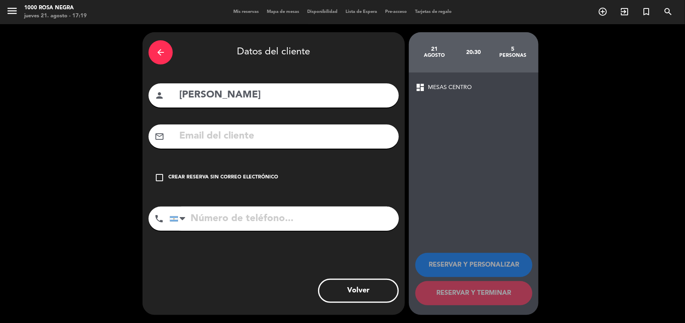
click at [243, 179] on div "Crear reserva sin correo electrónico" at bounding box center [223, 178] width 110 height 8
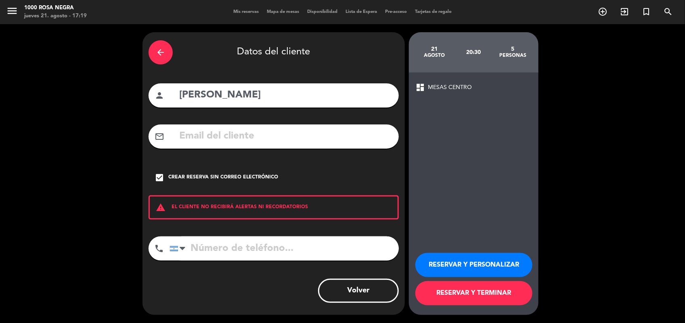
click at [286, 247] on input "tel" at bounding box center [283, 249] width 229 height 24
type input "1132443378"
click at [465, 287] on button "RESERVAR Y TERMINAR" at bounding box center [473, 294] width 117 height 24
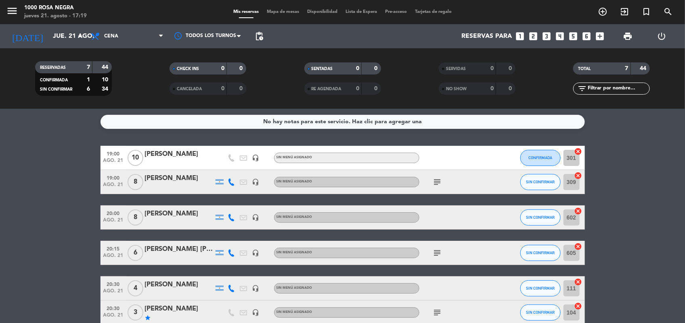
scroll to position [66, 0]
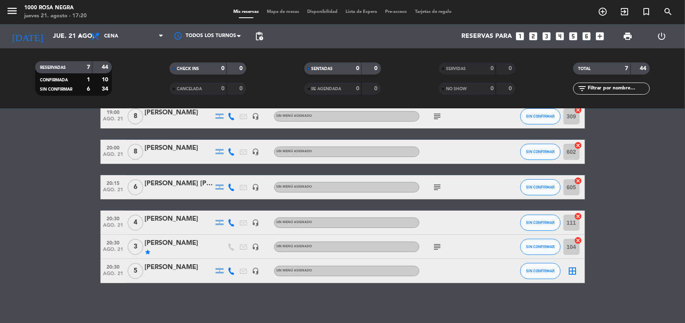
click at [576, 271] on icon "border_all" at bounding box center [573, 272] width 10 height 10
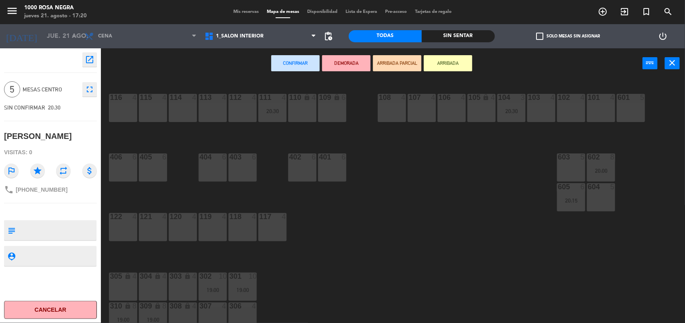
click at [571, 162] on div "603 5" at bounding box center [571, 158] width 28 height 8
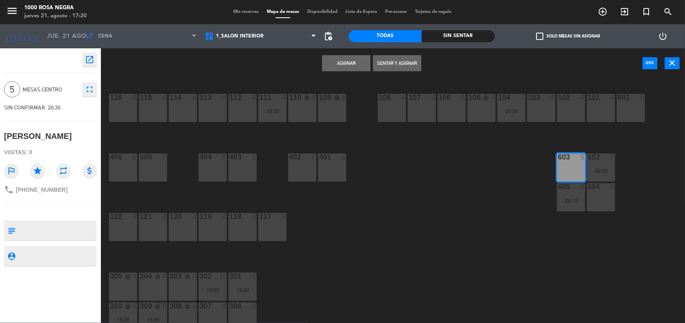
click at [347, 60] on button "Asignar" at bounding box center [346, 63] width 48 height 16
